Goal: Transaction & Acquisition: Obtain resource

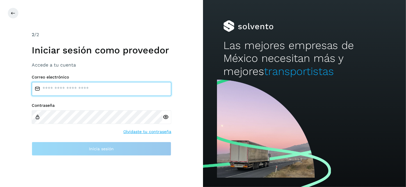
type input "**********"
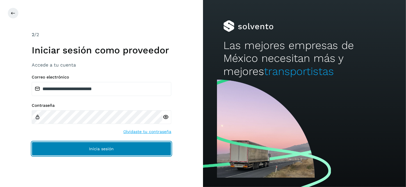
click at [133, 150] on button "Inicia sesión" at bounding box center [102, 148] width 140 height 14
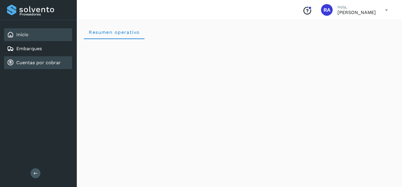
click at [33, 65] on div "Cuentas por cobrar" at bounding box center [38, 62] width 68 height 13
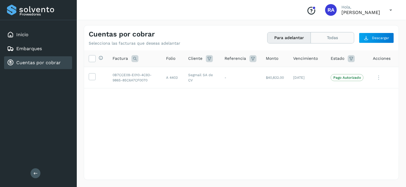
click at [345, 38] on button "Todas" at bounding box center [332, 37] width 43 height 11
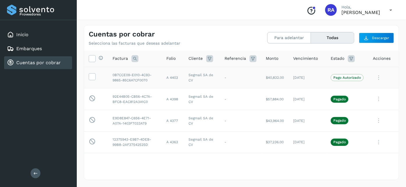
click at [343, 79] on p "Pago Autorizado" at bounding box center [348, 77] width 28 height 4
click at [341, 78] on p "Pago Autorizado" at bounding box center [348, 77] width 28 height 4
click at [374, 77] on icon at bounding box center [379, 78] width 12 height 12
click at [299, 78] on div at bounding box center [203, 93] width 406 height 187
click at [337, 77] on p "Pago Autorizado" at bounding box center [348, 77] width 28 height 4
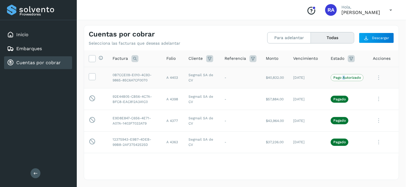
click at [340, 79] on span "Pago Autorizado" at bounding box center [347, 77] width 33 height 7
click at [334, 99] on p "Pagado" at bounding box center [340, 99] width 13 height 4
click at [338, 74] on span "Pago Autorizado" at bounding box center [347, 77] width 33 height 7
click at [335, 77] on p "Pago Autorizado" at bounding box center [348, 77] width 28 height 4
click at [336, 78] on p "Pago Autorizado" at bounding box center [348, 77] width 28 height 4
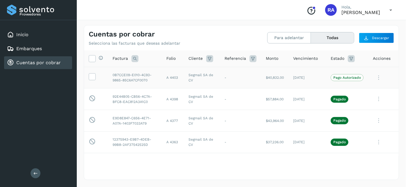
drag, startPoint x: 327, startPoint y: 78, endPoint x: 357, endPoint y: 79, distance: 29.4
click at [331, 78] on span "Pago Autorizado" at bounding box center [347, 77] width 33 height 7
drag, startPoint x: 357, startPoint y: 79, endPoint x: 327, endPoint y: 77, distance: 29.8
click at [357, 79] on p "Pago Autorizado" at bounding box center [348, 77] width 28 height 4
click at [331, 77] on span "Pago Autorizado" at bounding box center [347, 77] width 33 height 7
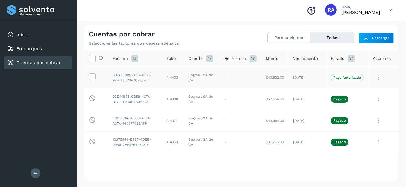
click at [346, 78] on p "Pago Autorizado" at bounding box center [348, 77] width 28 height 4
click at [342, 78] on p "Pago Autorizado" at bounding box center [348, 77] width 28 height 4
drag, startPoint x: 252, startPoint y: 79, endPoint x: 173, endPoint y: 87, distance: 79.6
click at [252, 79] on td "-" at bounding box center [240, 78] width 41 height 22
click at [94, 77] on icon at bounding box center [92, 76] width 6 height 6
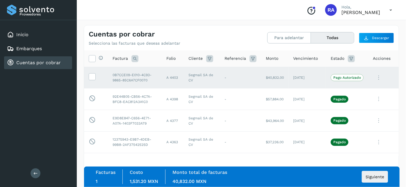
click at [21, 97] on div "Proveedores Inicio Embarques Cuentas por cobrar Salir" at bounding box center [38, 93] width 77 height 187
click at [346, 79] on p "Pago Autorizado" at bounding box center [348, 77] width 28 height 4
click at [376, 175] on span "Siguiente" at bounding box center [375, 176] width 19 height 4
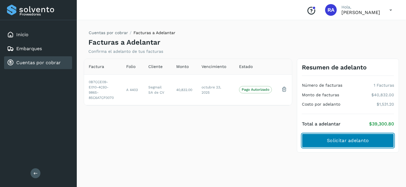
click at [360, 143] on span "Solicitar adelanto" at bounding box center [348, 140] width 42 height 6
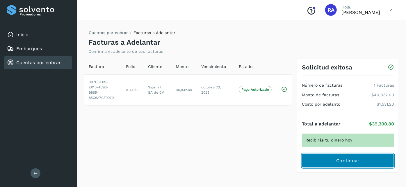
click at [362, 158] on button "Continuar" at bounding box center [348, 160] width 92 height 14
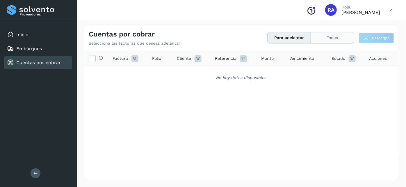
click at [326, 37] on button "Todas" at bounding box center [332, 37] width 43 height 11
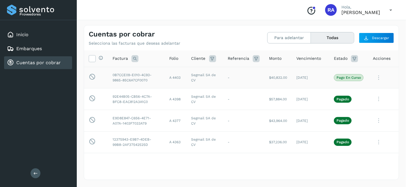
click at [341, 79] on p "Pago en curso" at bounding box center [349, 77] width 24 height 4
drag, startPoint x: 350, startPoint y: 77, endPoint x: 373, endPoint y: 76, distance: 22.7
click at [350, 76] on p "Pago en curso" at bounding box center [349, 77] width 24 height 4
click at [376, 76] on icon at bounding box center [379, 78] width 12 height 12
click at [297, 80] on div at bounding box center [203, 93] width 406 height 187
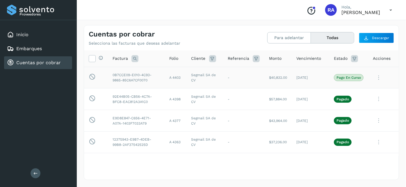
click at [343, 75] on p "Pago en curso" at bounding box center [349, 77] width 24 height 4
drag, startPoint x: 343, startPoint y: 75, endPoint x: 276, endPoint y: 88, distance: 68.7
click at [342, 76] on p "Pago en curso" at bounding box center [349, 77] width 24 height 4
click at [225, 82] on td "-" at bounding box center [243, 78] width 41 height 22
click at [344, 77] on p "Pago en curso" at bounding box center [349, 77] width 24 height 4
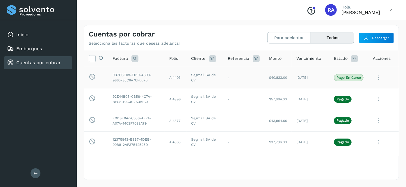
click at [377, 77] on icon at bounding box center [379, 78] width 12 height 12
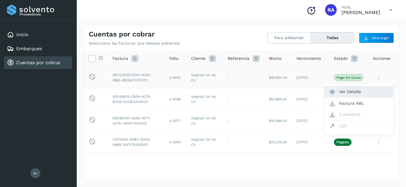
click at [356, 90] on button "Ver Detalle" at bounding box center [359, 91] width 69 height 11
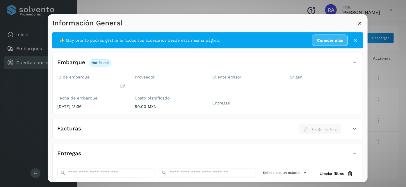
scroll to position [86, 0]
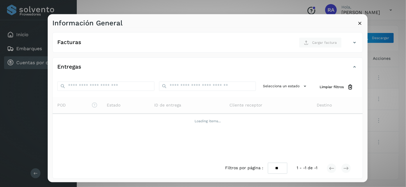
click at [359, 22] on icon at bounding box center [360, 23] width 6 height 6
